Goal: Information Seeking & Learning: Learn about a topic

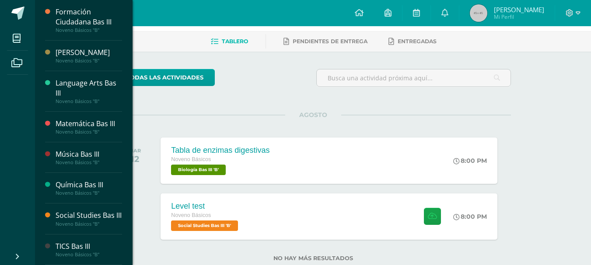
scroll to position [323, 0]
click at [85, 211] on div "Social Studies Bas III" at bounding box center [89, 216] width 66 height 10
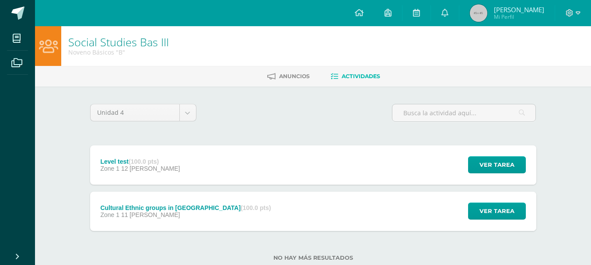
click at [320, 220] on div "Cultural Ethnic groups in [GEOGRAPHIC_DATA] (100.0 pts) Zone 1 11 [PERSON_NAME]…" at bounding box center [313, 211] width 446 height 39
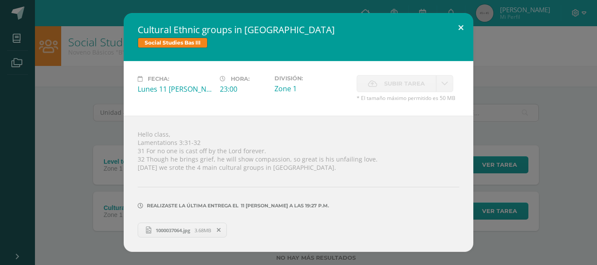
click at [462, 26] on button at bounding box center [461, 28] width 25 height 30
